Goal: Check status: Check status

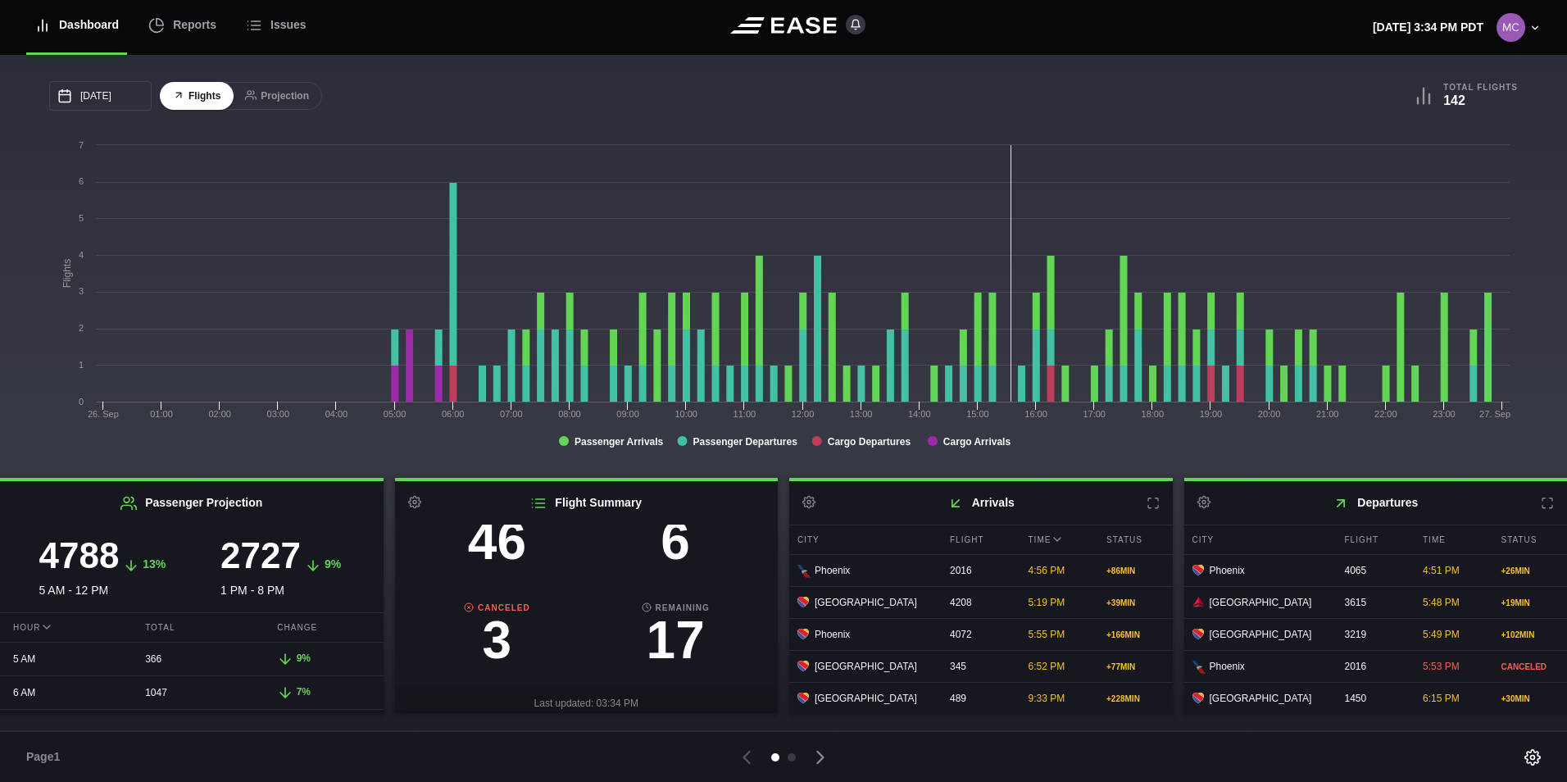
scroll to position [164, 0]
click at [500, 650] on h3 "3" at bounding box center [497, 639] width 179 height 52
select select "CANCELED"
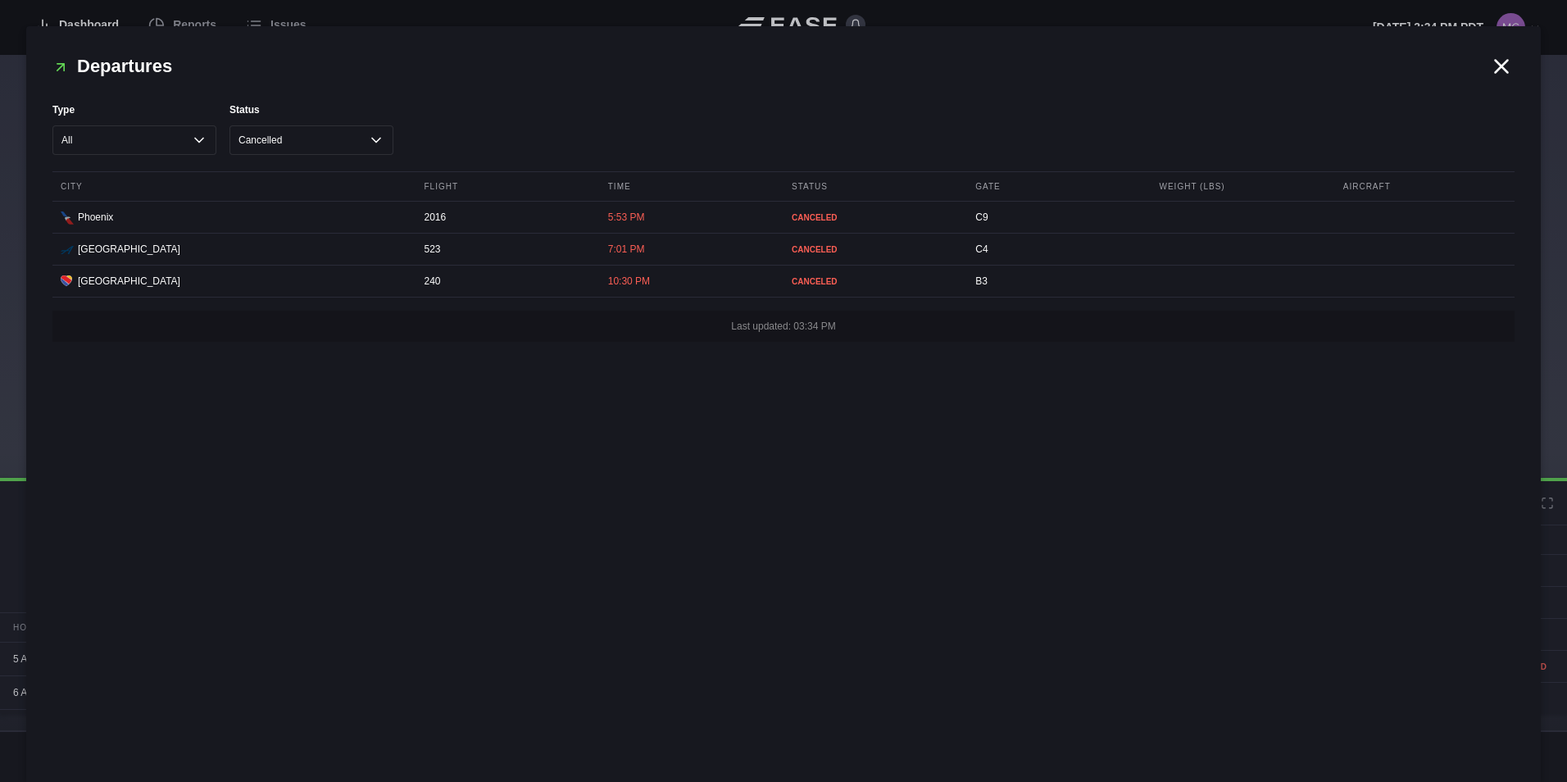
click at [1495, 77] on icon at bounding box center [1501, 66] width 25 height 25
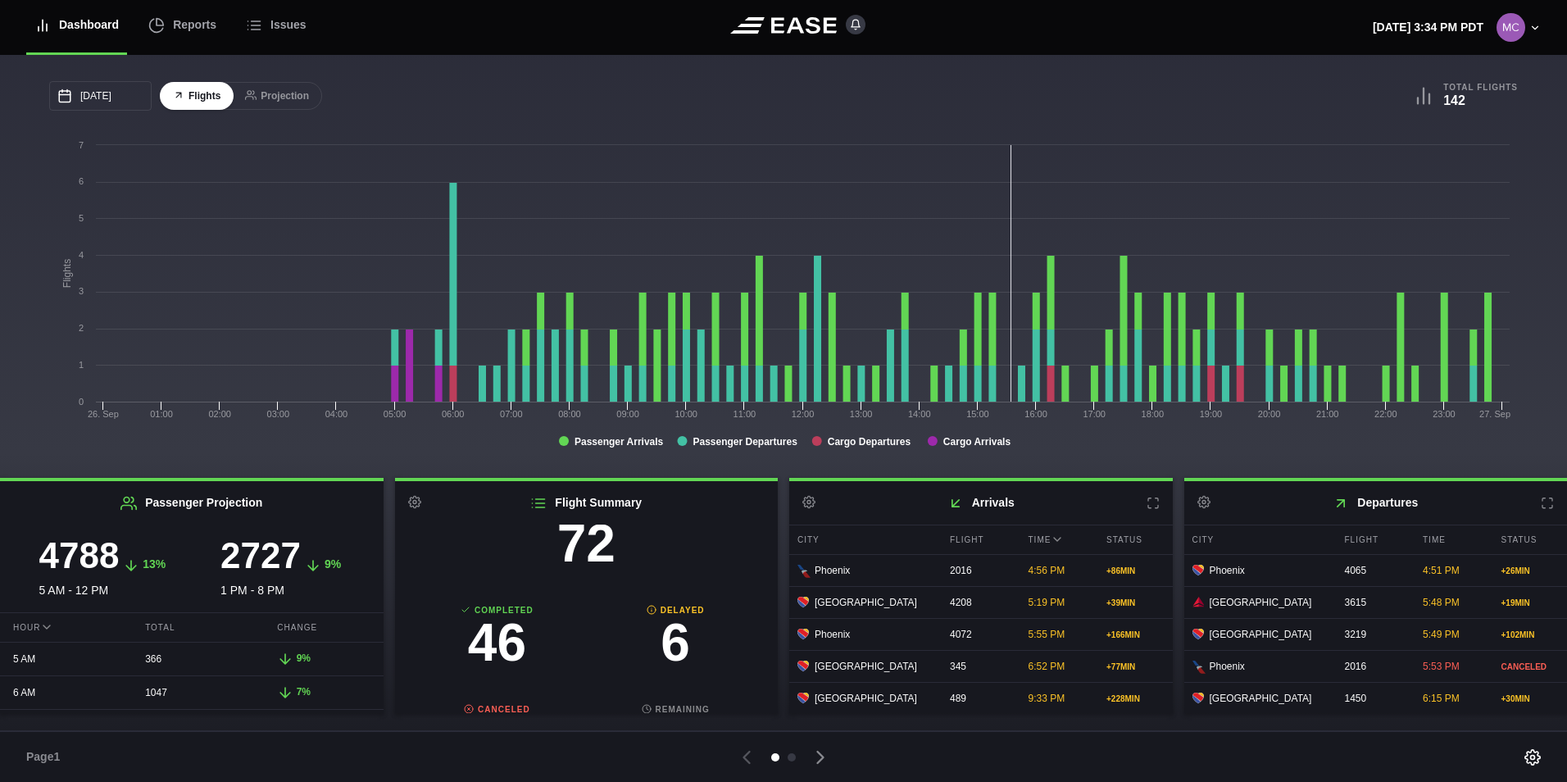
scroll to position [90, 0]
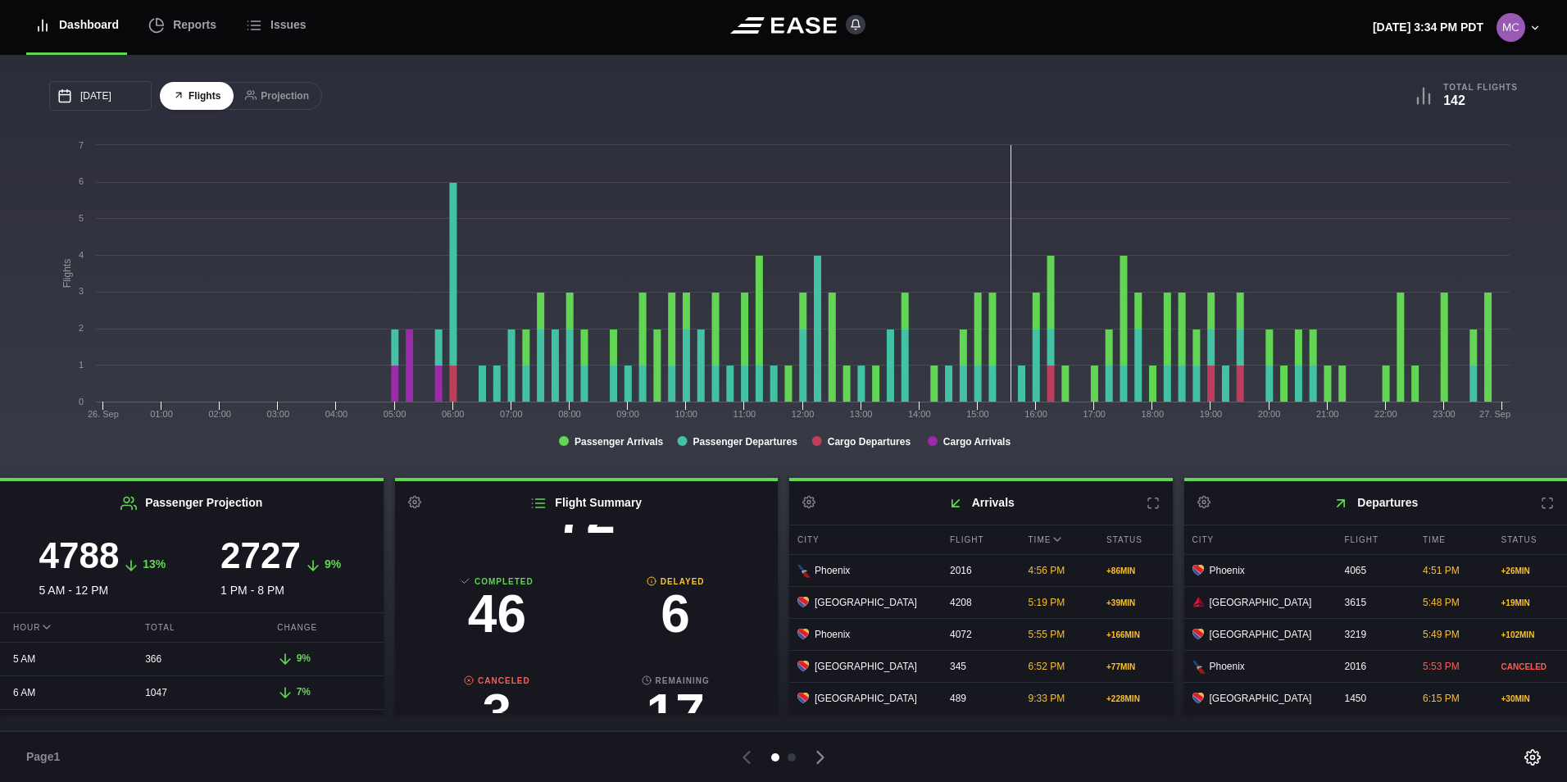
click at [677, 623] on h3 "6" at bounding box center [675, 614] width 179 height 52
select select "DELAYED"
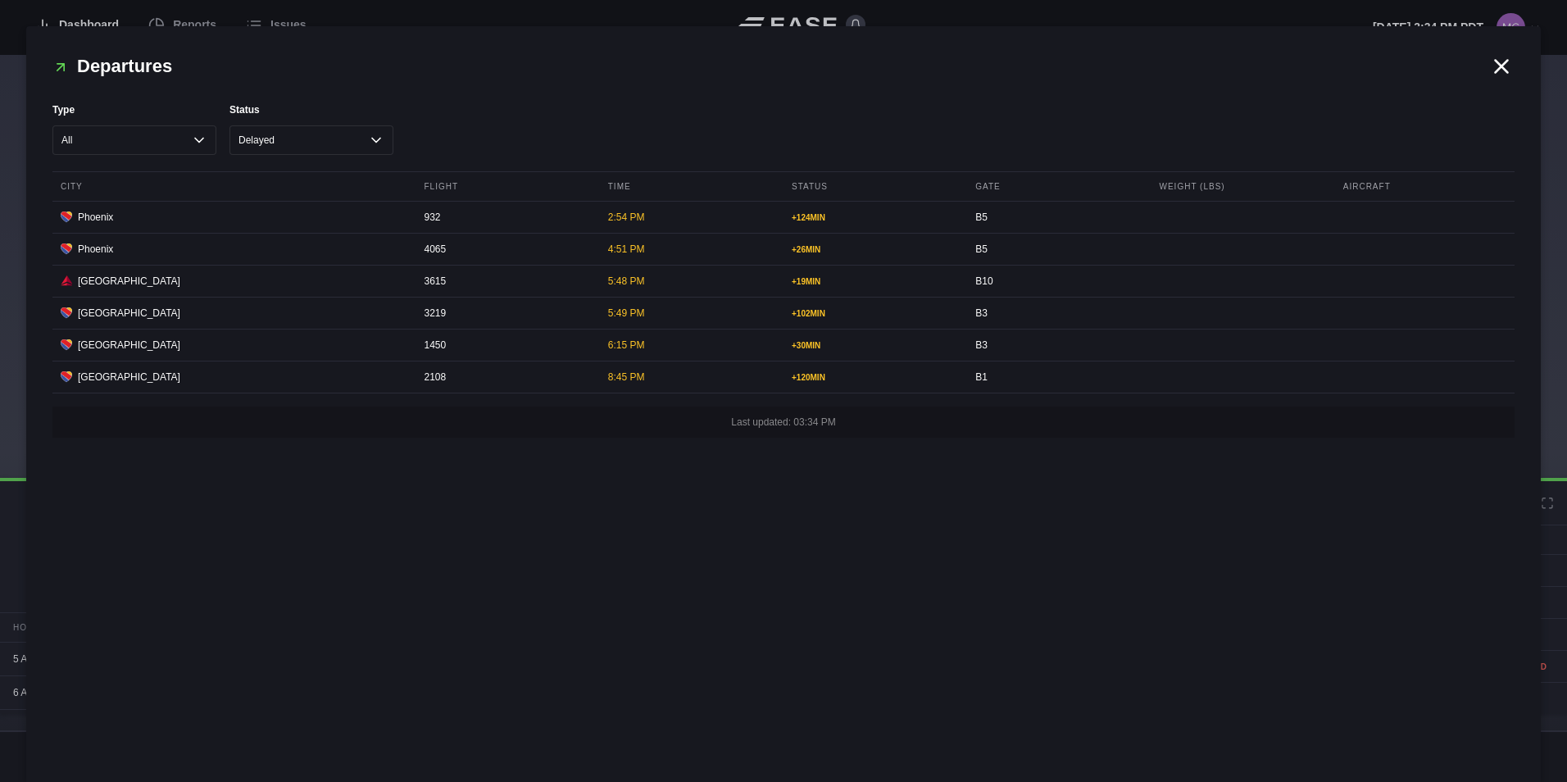
click at [1505, 71] on icon at bounding box center [1502, 66] width 12 height 12
